Goal: Manage account settings

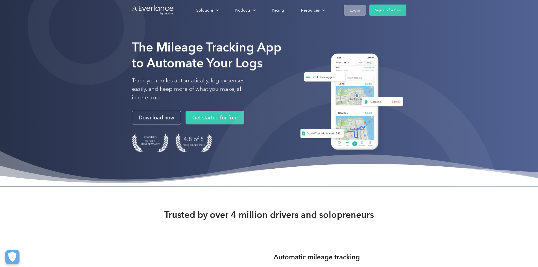
click at [360, 10] on div "Login" at bounding box center [355, 10] width 10 height 7
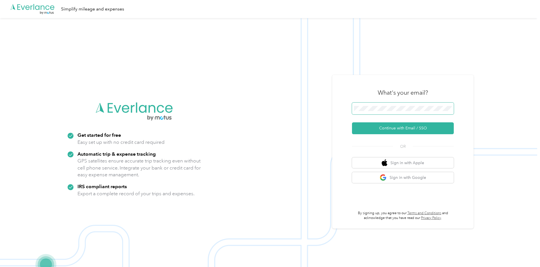
click at [400, 105] on span at bounding box center [403, 109] width 102 height 12
click at [401, 127] on button "Continue with Email / SSO" at bounding box center [403, 128] width 102 height 12
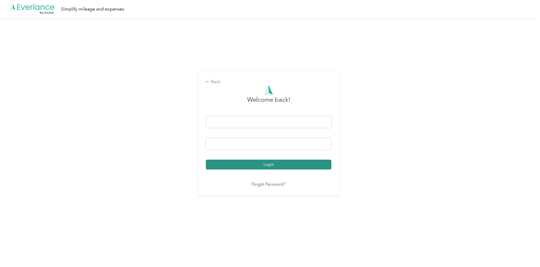
click at [285, 166] on button "Login" at bounding box center [268, 165] width 125 height 10
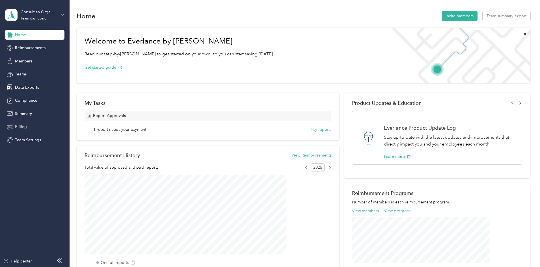
click at [22, 126] on span "Billing" at bounding box center [21, 127] width 12 height 6
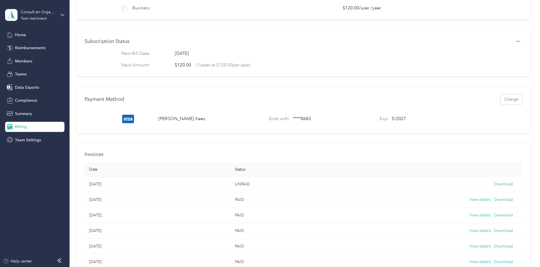
scroll to position [85, 0]
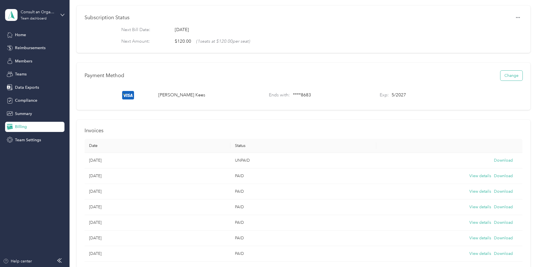
click at [500, 81] on button "Change" at bounding box center [511, 76] width 22 height 10
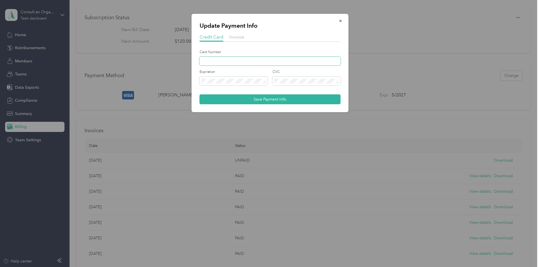
click at [218, 58] on span at bounding box center [270, 61] width 141 height 9
click at [213, 36] on span "Credit Card" at bounding box center [212, 36] width 24 height 5
click at [265, 99] on button "Save Payment Info" at bounding box center [270, 99] width 141 height 10
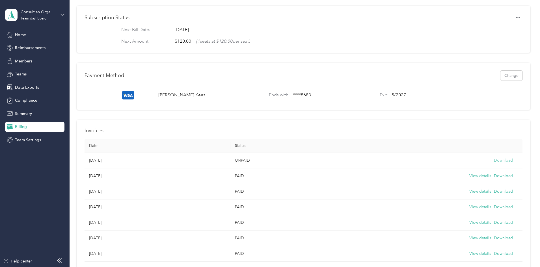
click at [494, 164] on button "Download" at bounding box center [503, 160] width 19 height 6
click at [500, 81] on button "Change" at bounding box center [511, 76] width 22 height 10
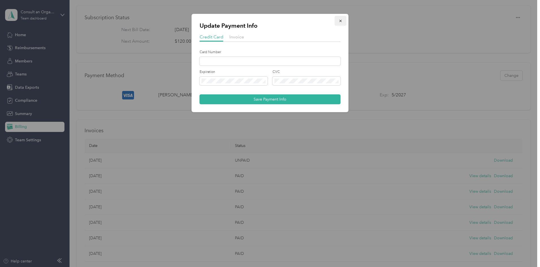
click at [340, 20] on icon "button" at bounding box center [341, 21] width 4 height 4
